Goal: Task Accomplishment & Management: Complete application form

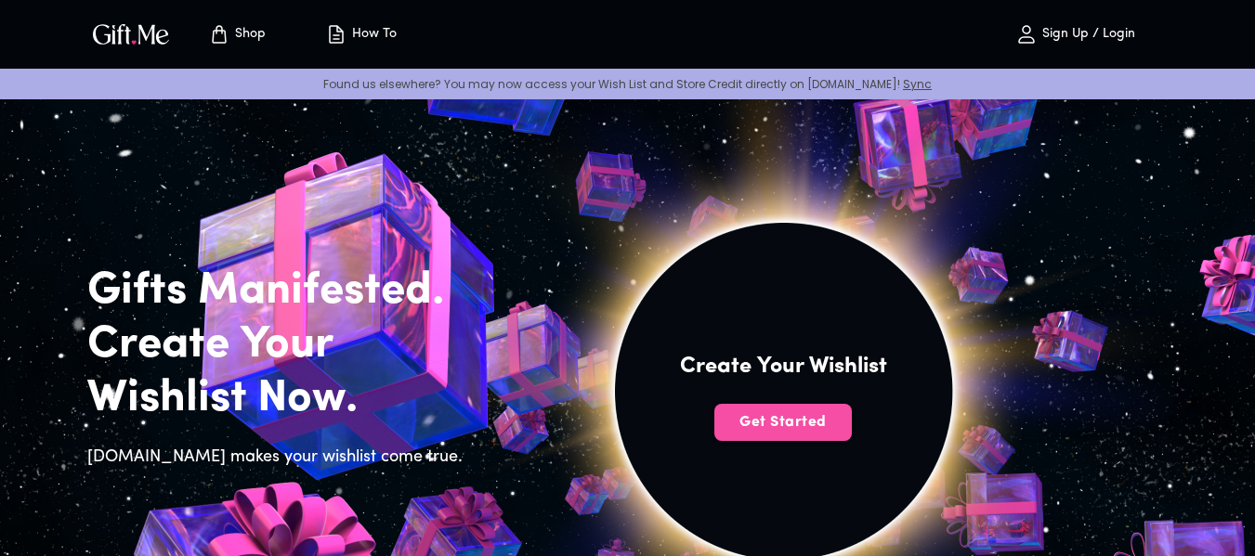
click at [736, 428] on span "Get Started" at bounding box center [782, 422] width 137 height 20
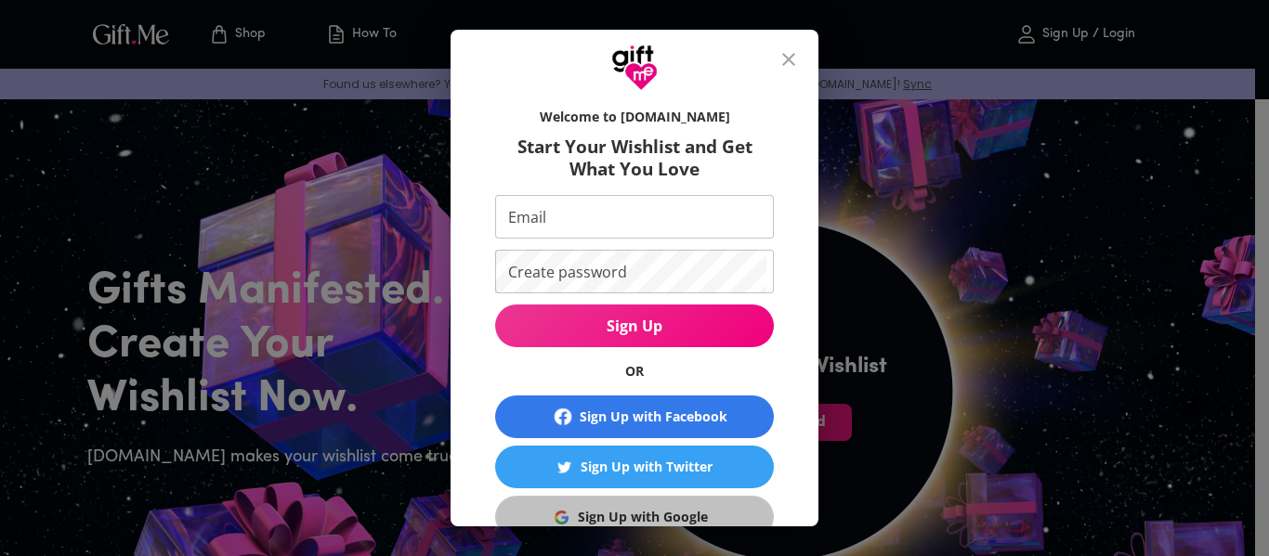
click at [657, 502] on button "Sign Up with Google" at bounding box center [634, 517] width 279 height 43
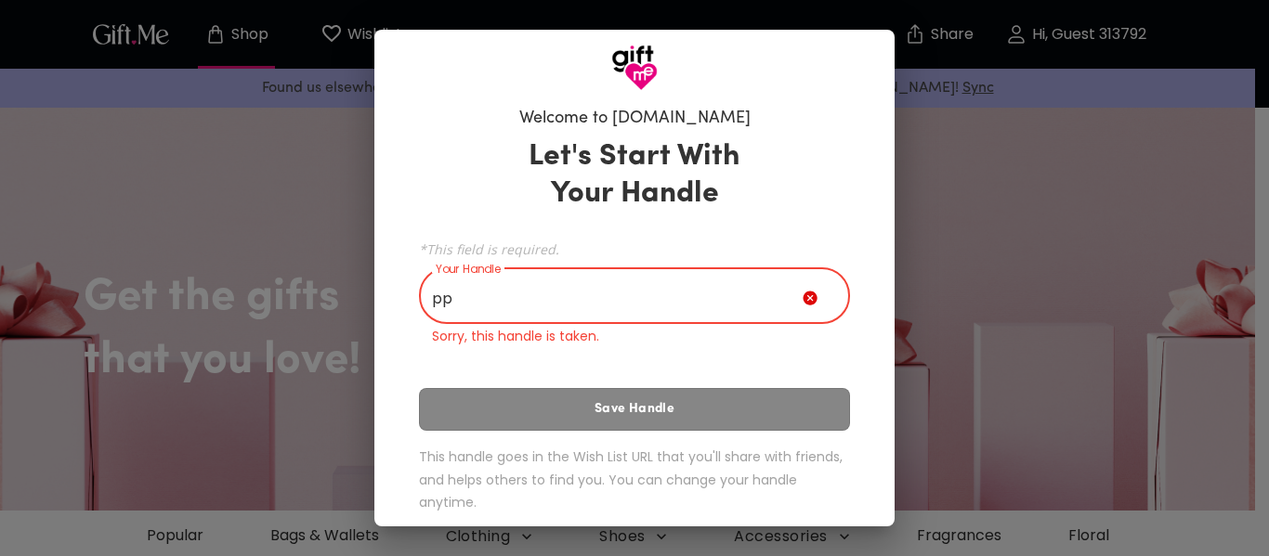
type input "p"
type input "b"
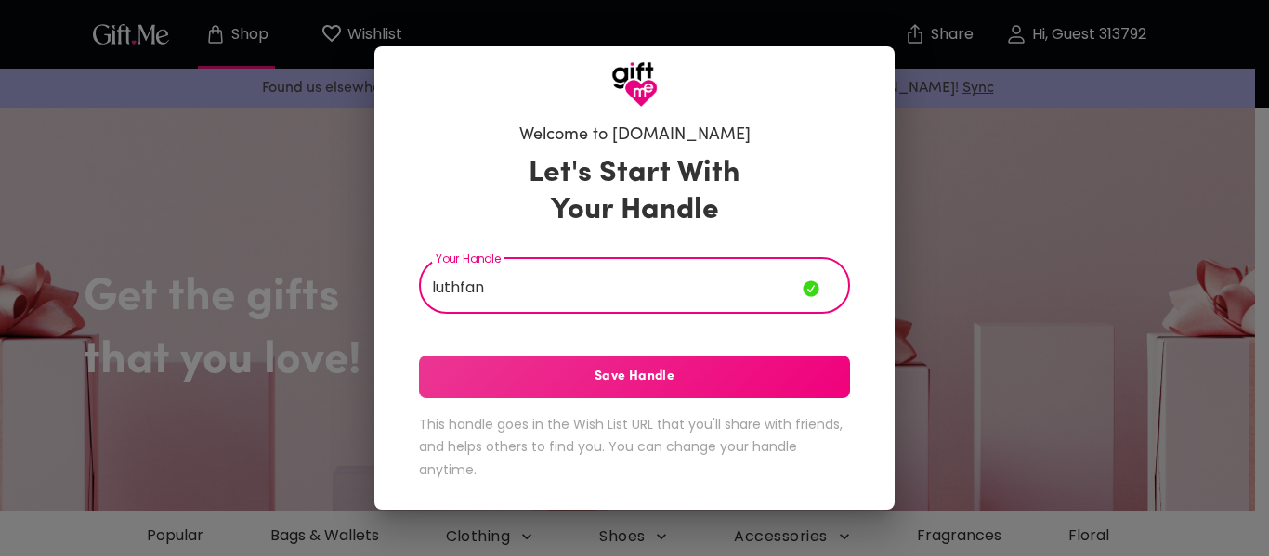
type input "luthfan"
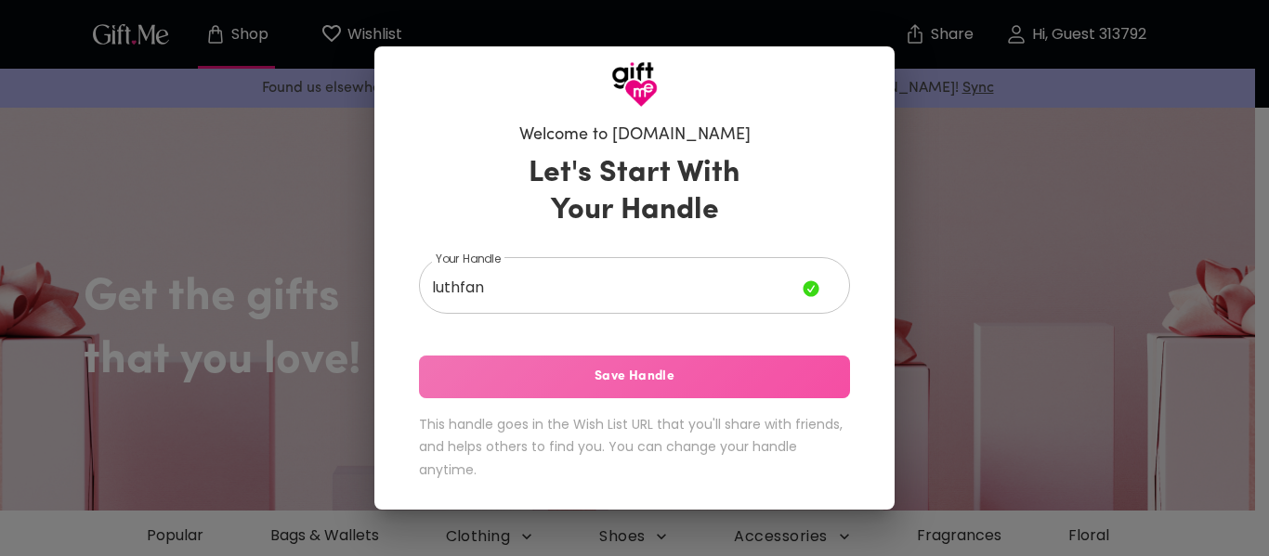
click at [685, 374] on span "Save Handle" at bounding box center [634, 377] width 431 height 20
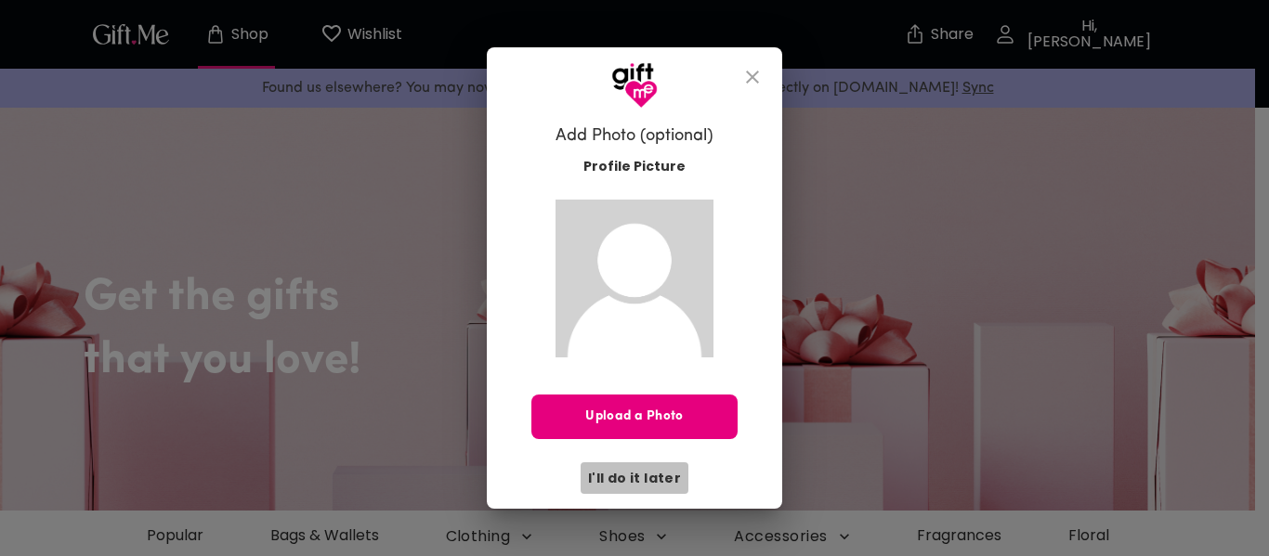
click at [648, 478] on span "I'll do it later" at bounding box center [634, 478] width 93 height 20
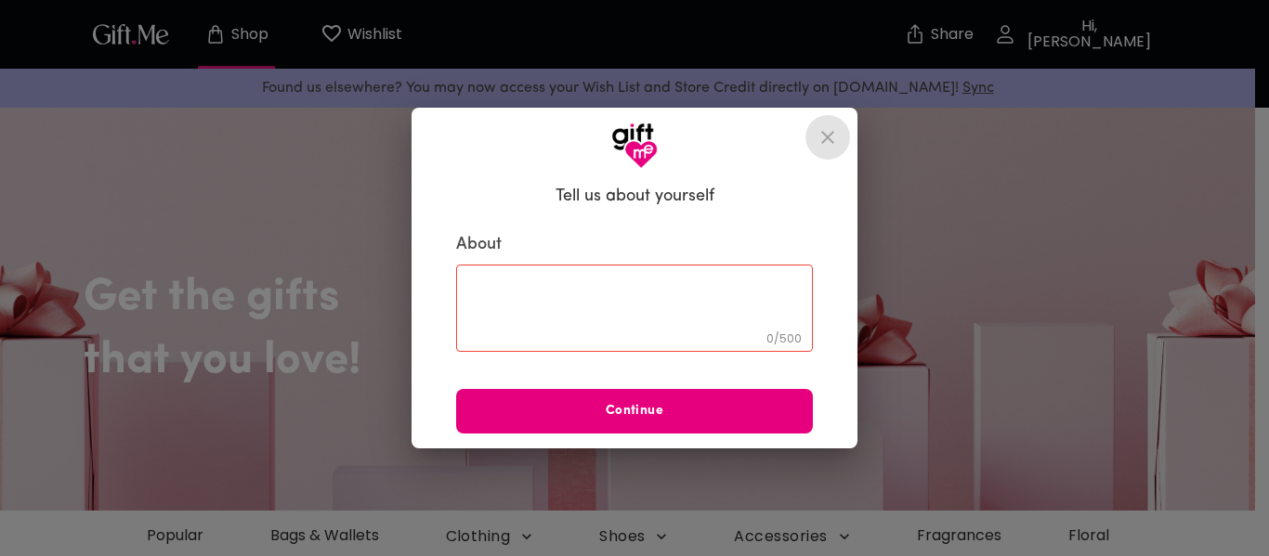
click at [830, 137] on icon "close" at bounding box center [827, 137] width 22 height 22
